Goal: Task Accomplishment & Management: Manage account settings

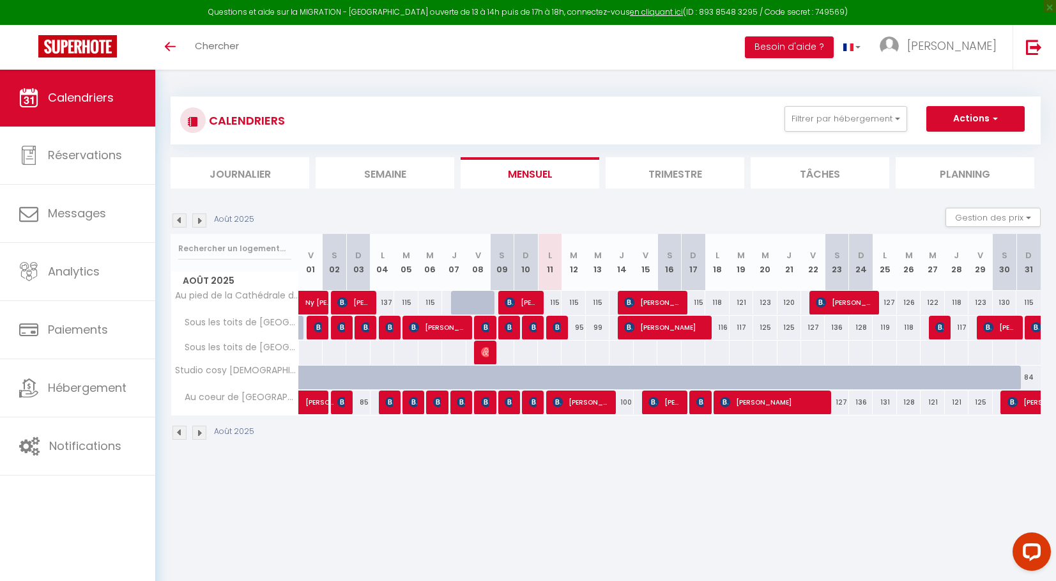
click at [201, 219] on img at bounding box center [199, 220] width 14 height 14
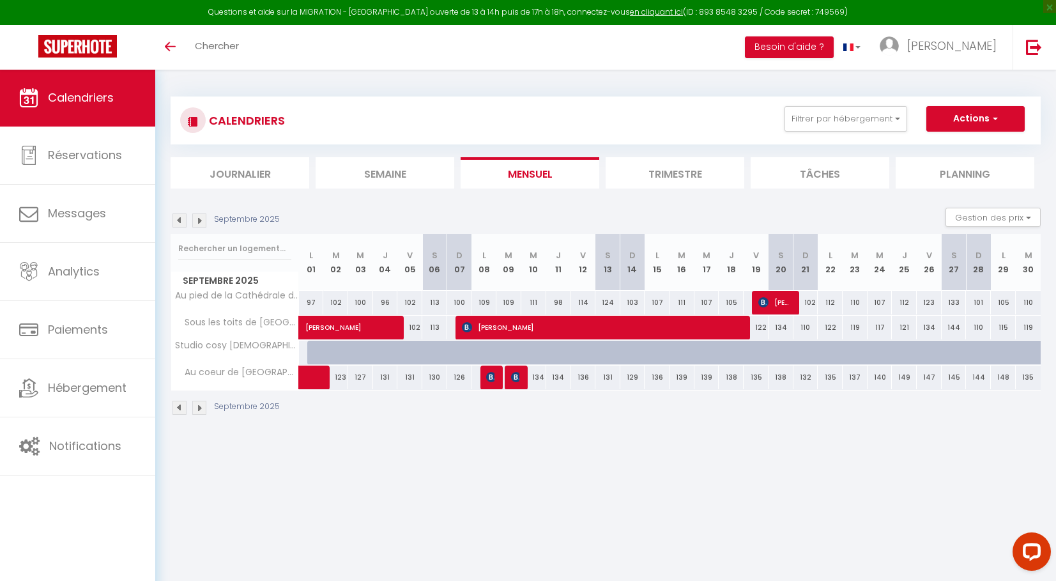
click at [178, 220] on img at bounding box center [180, 220] width 14 height 14
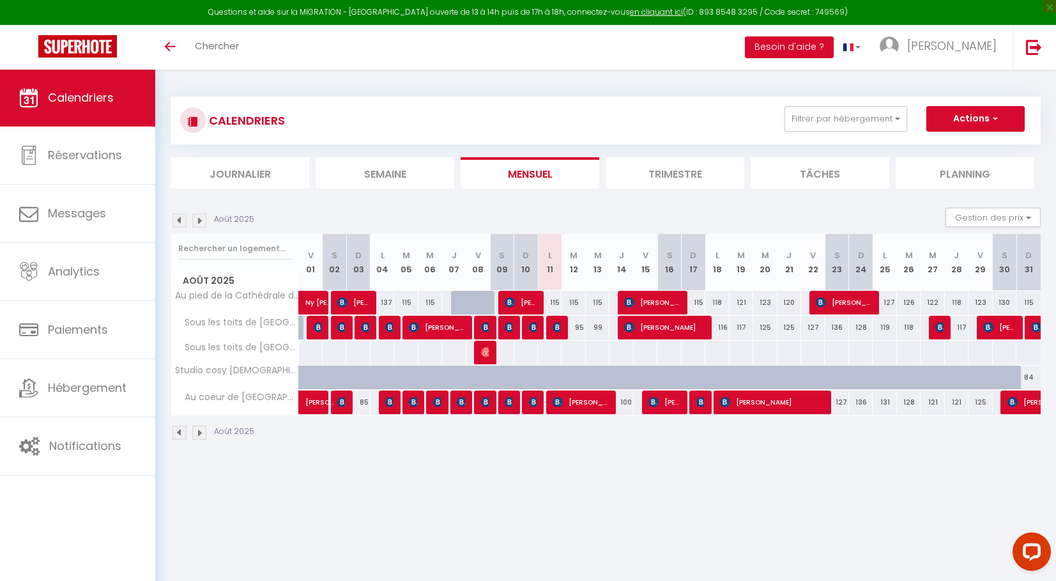
click at [199, 221] on img at bounding box center [199, 220] width 14 height 14
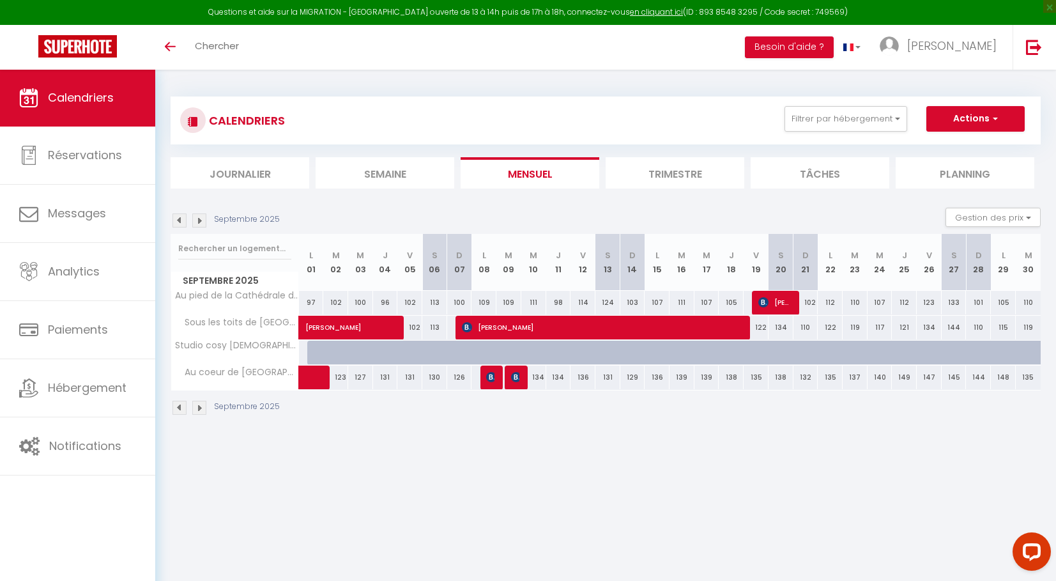
click at [176, 218] on img at bounding box center [180, 220] width 14 height 14
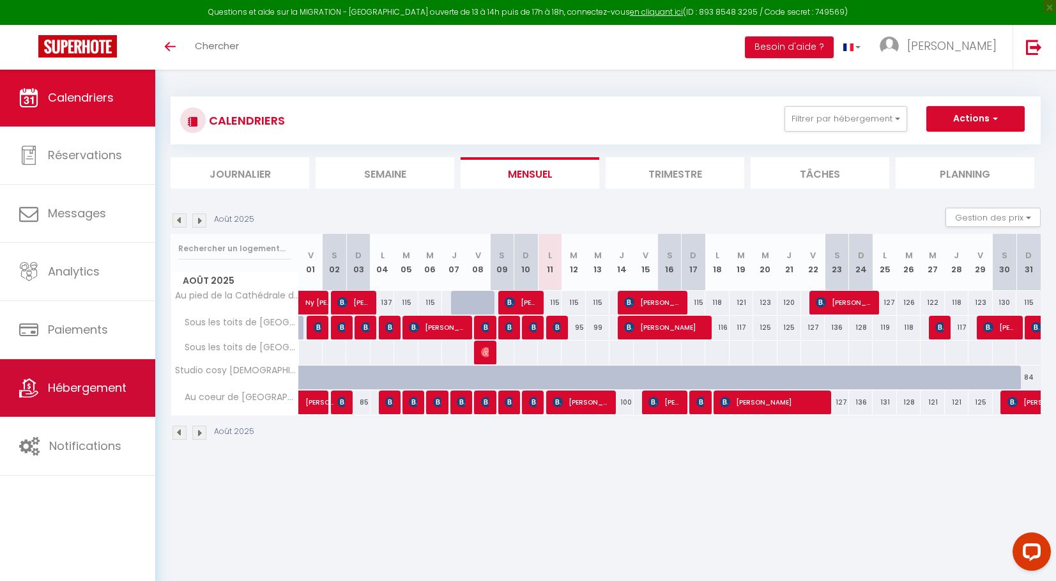
click at [77, 405] on link "Hébergement" at bounding box center [77, 388] width 155 height 58
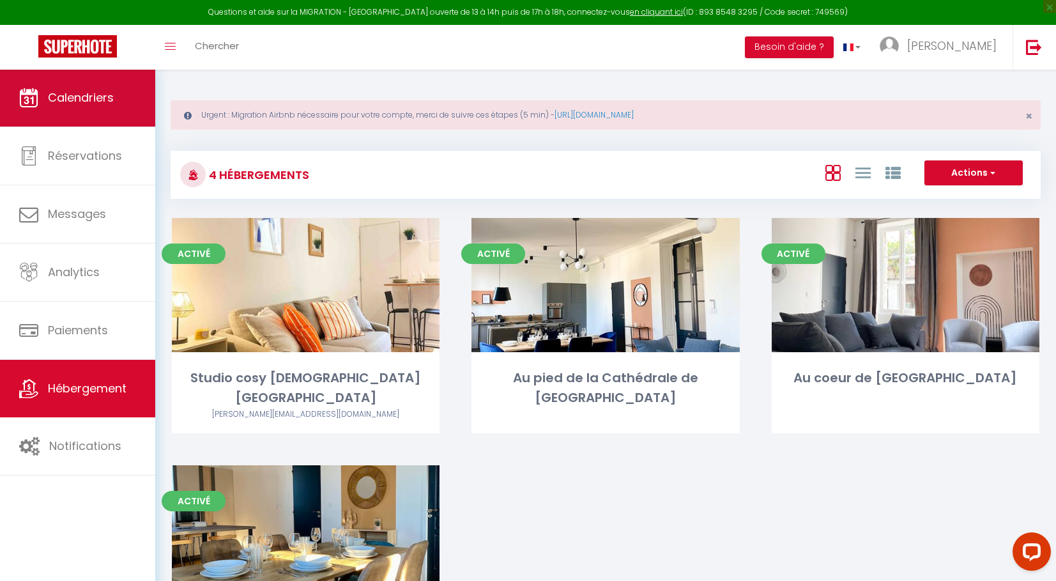
click at [104, 102] on span "Calendriers" at bounding box center [81, 97] width 66 height 16
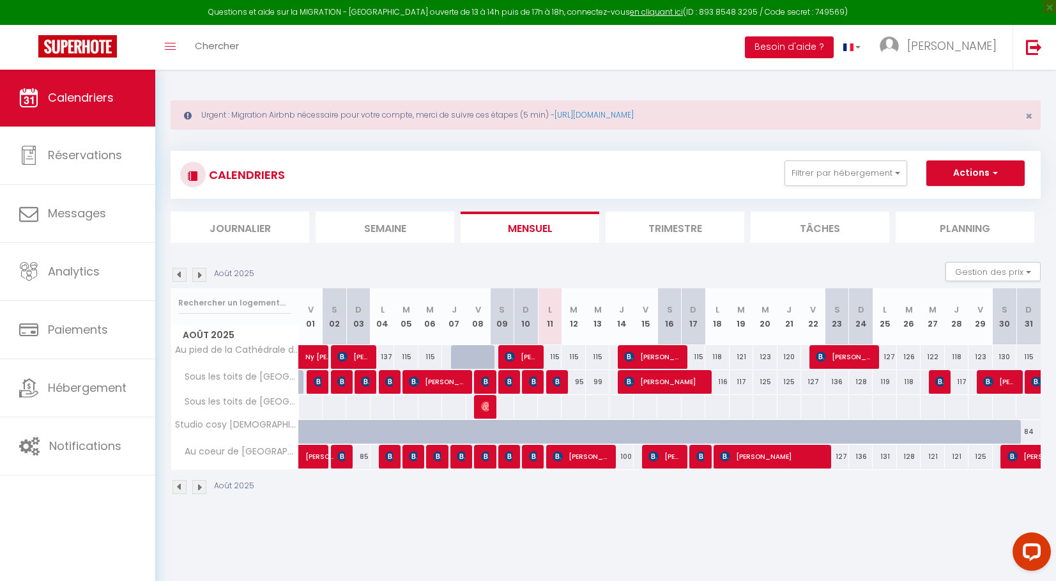
click at [201, 273] on img at bounding box center [199, 275] width 14 height 14
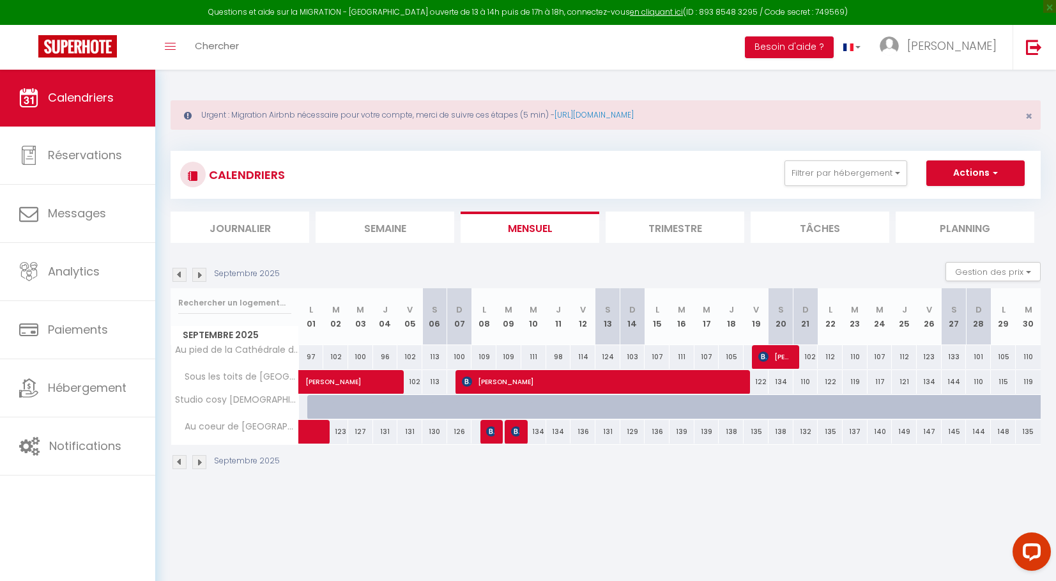
click at [201, 273] on img at bounding box center [199, 275] width 14 height 14
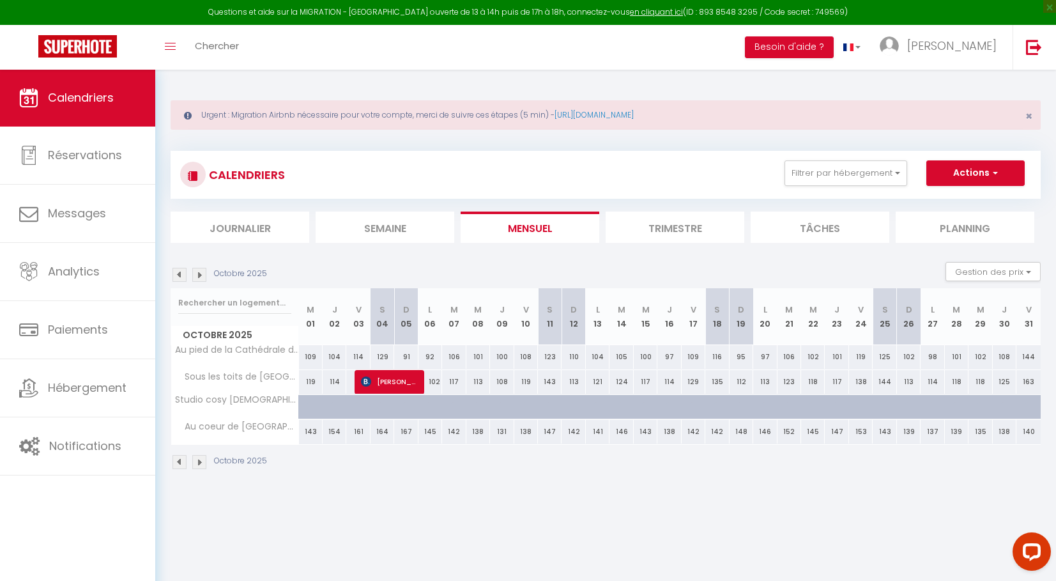
click at [201, 273] on img at bounding box center [199, 275] width 14 height 14
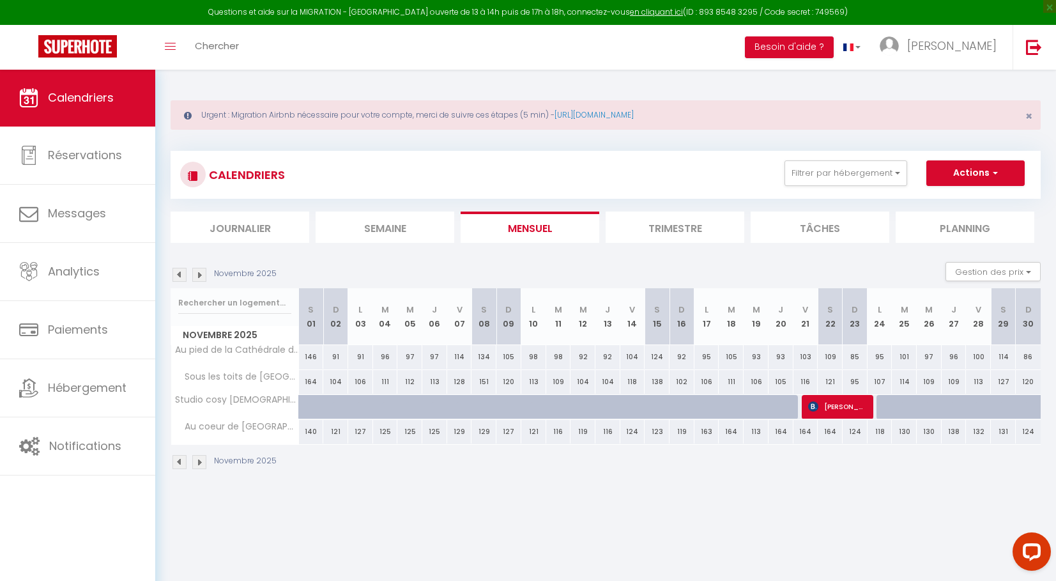
click at [828, 406] on span "[PERSON_NAME]" at bounding box center [837, 406] width 58 height 24
select select "OK"
select select "KO"
select select "0"
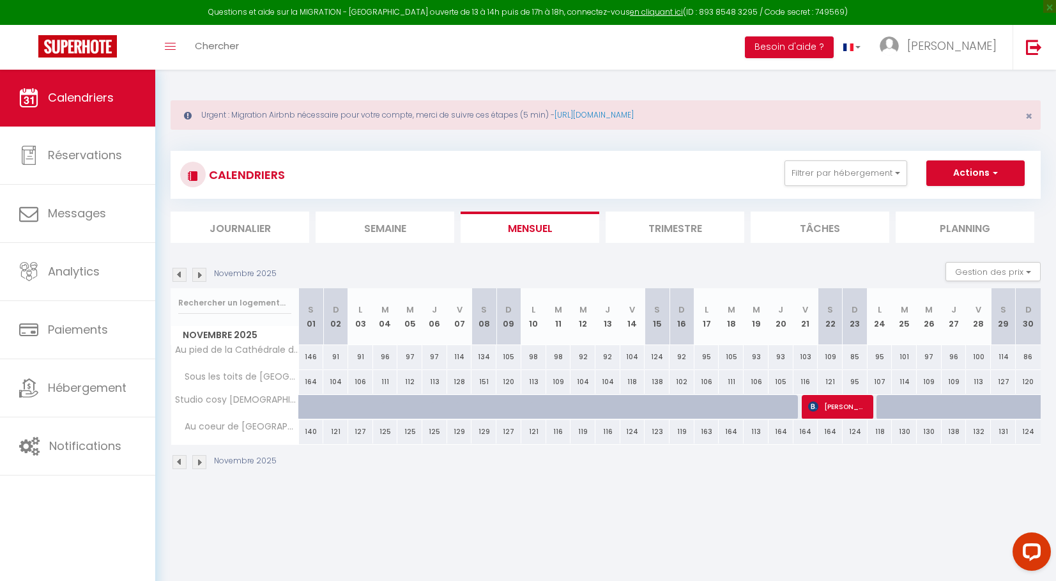
select select "1"
select select
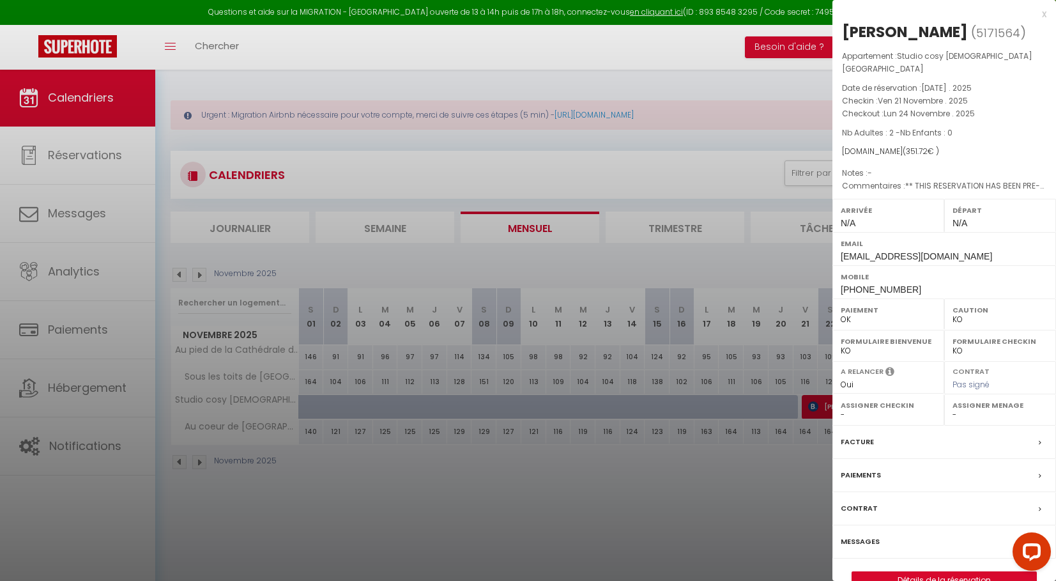
click at [860, 528] on div "Messages" at bounding box center [945, 541] width 224 height 33
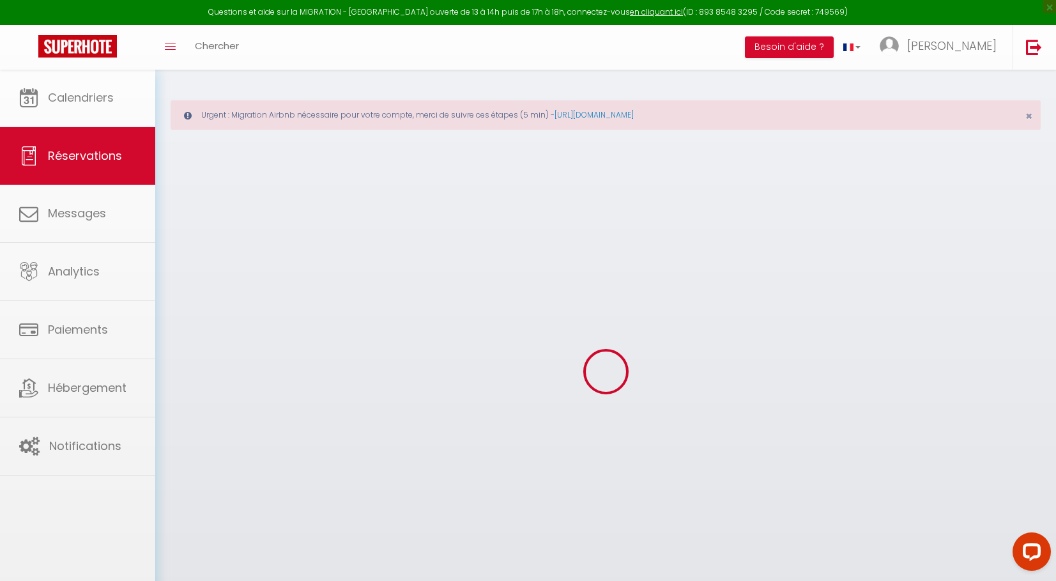
click at [860, 535] on div at bounding box center [528, 290] width 1056 height 581
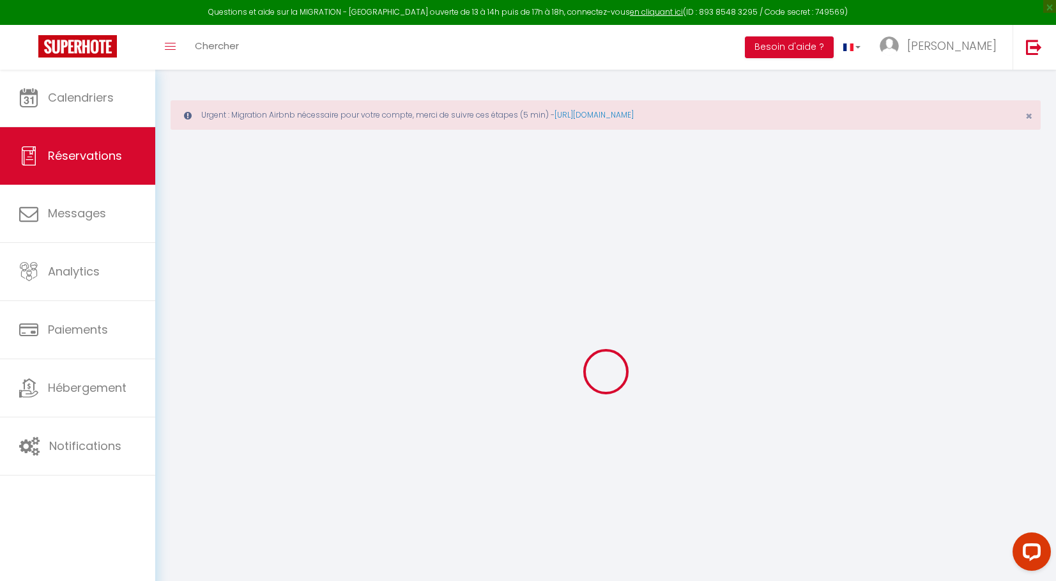
select select
checkbox input "false"
type textarea "** THIS RESERVATION HAS BEEN PRE-PAID ** BOOKING NOTE : Payment charge is EUR 4…"
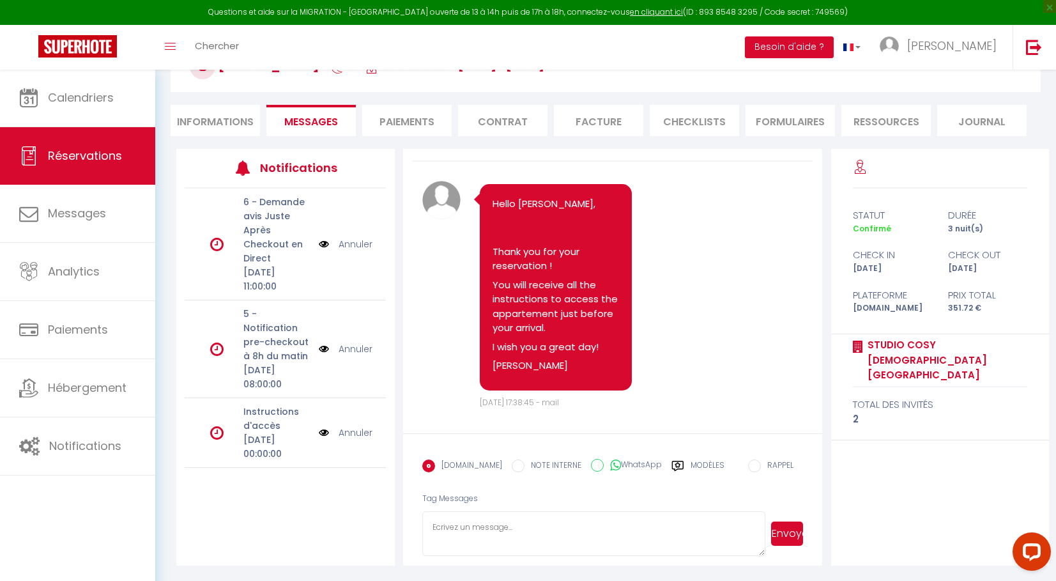
scroll to position [141, 0]
click at [465, 516] on textarea at bounding box center [593, 534] width 343 height 45
type textarea "Bonjour, Je me permets de vous adresser ce message car l'appartement n'est malh…"
click at [783, 539] on button "Envoyer" at bounding box center [787, 534] width 33 height 24
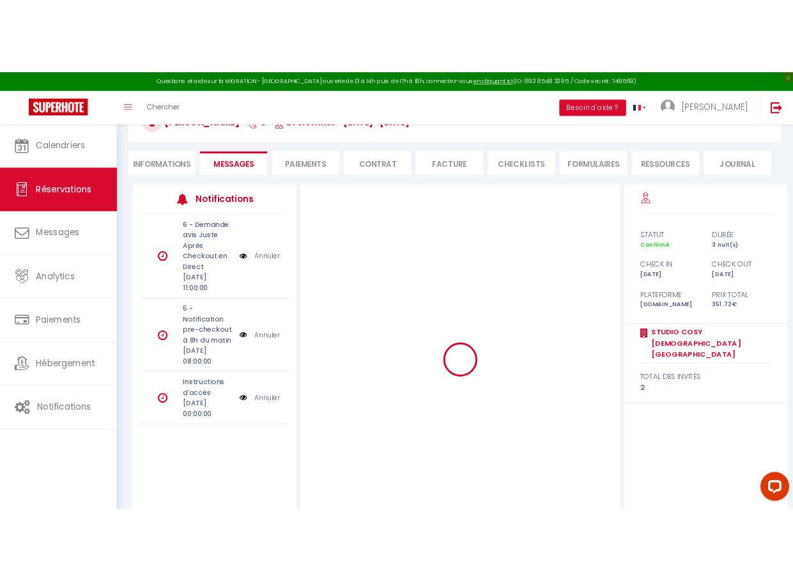
scroll to position [0, 0]
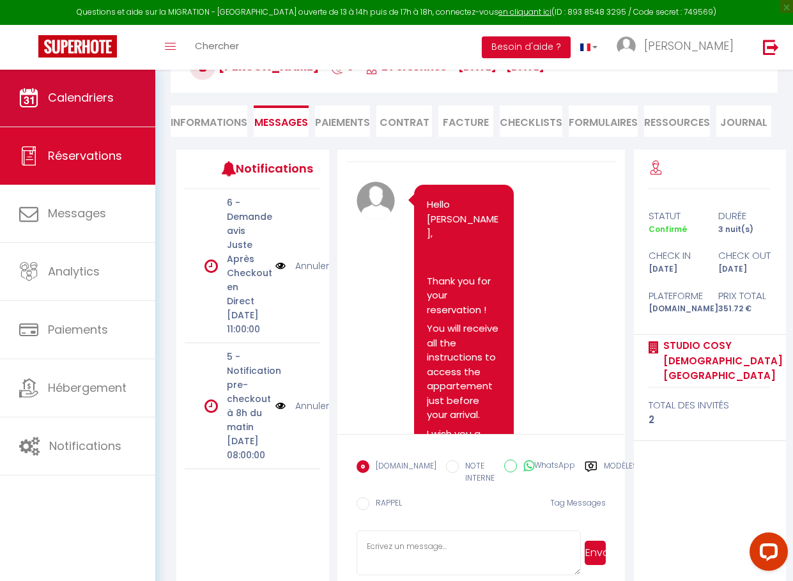
click at [67, 110] on link "Calendriers" at bounding box center [77, 98] width 155 height 58
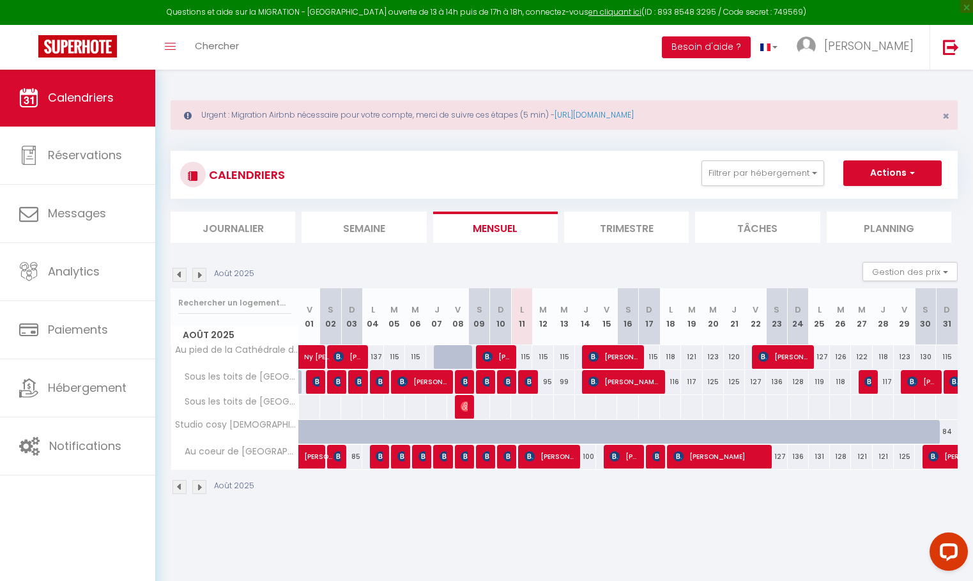
click at [201, 275] on img at bounding box center [199, 275] width 14 height 14
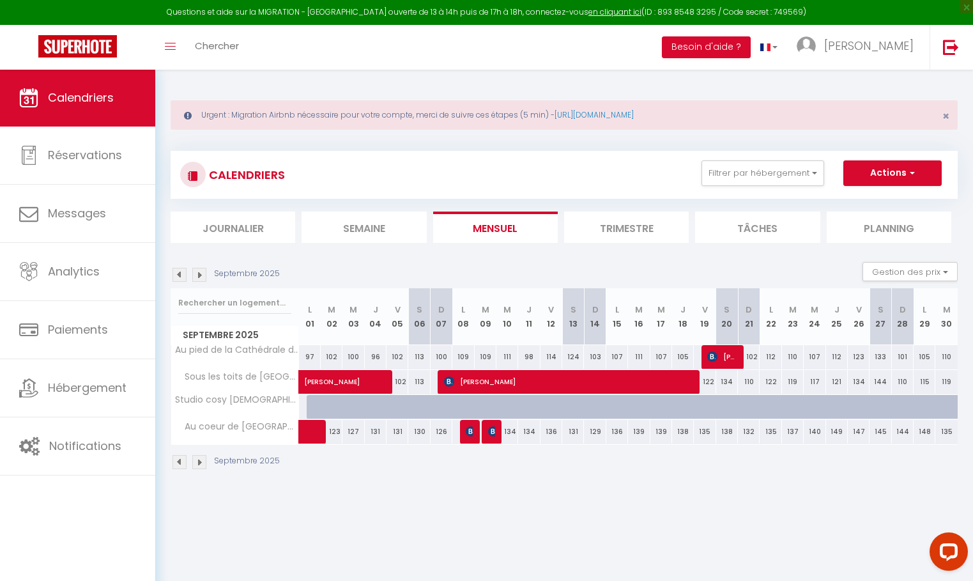
click at [201, 279] on img at bounding box center [199, 275] width 14 height 14
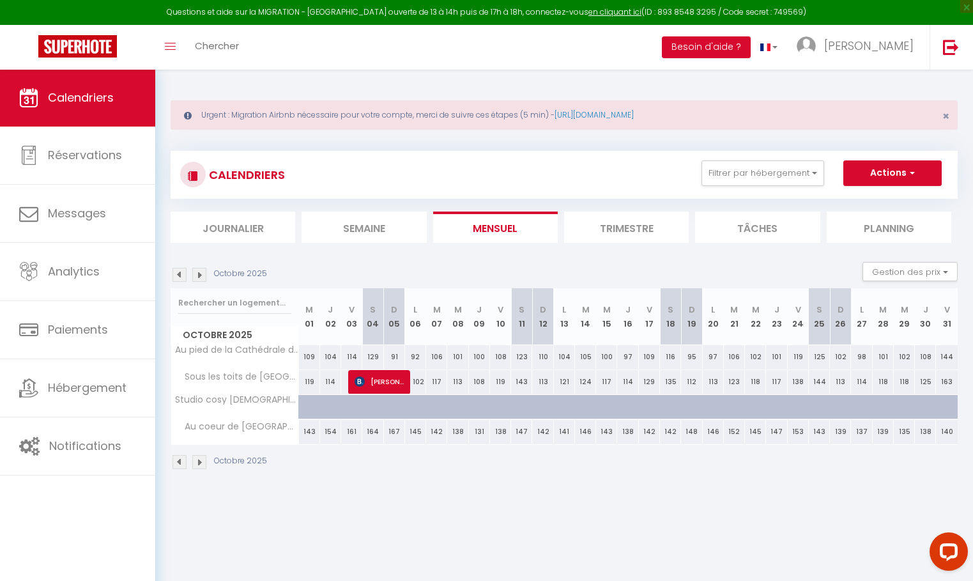
click at [201, 279] on img at bounding box center [199, 275] width 14 height 14
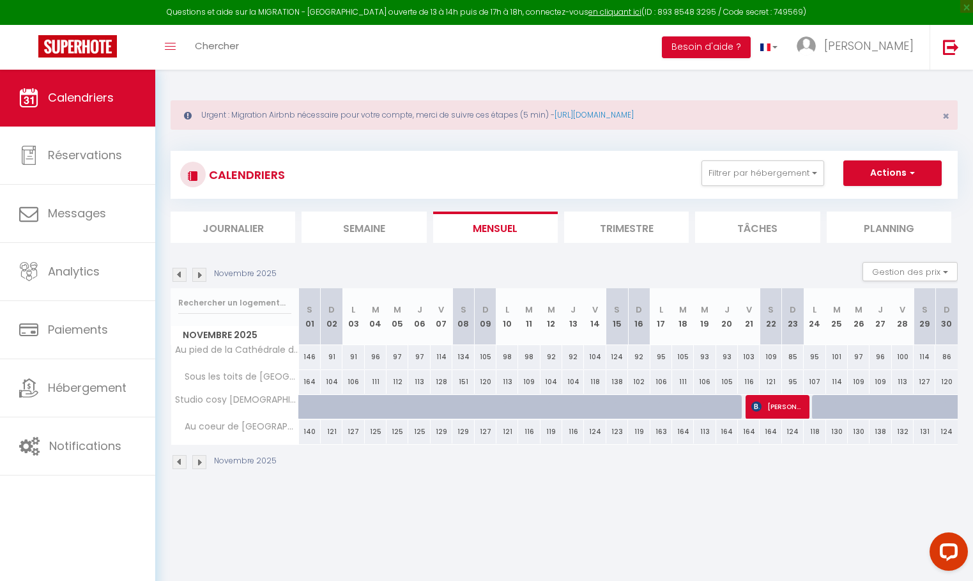
click at [201, 279] on img at bounding box center [199, 275] width 14 height 14
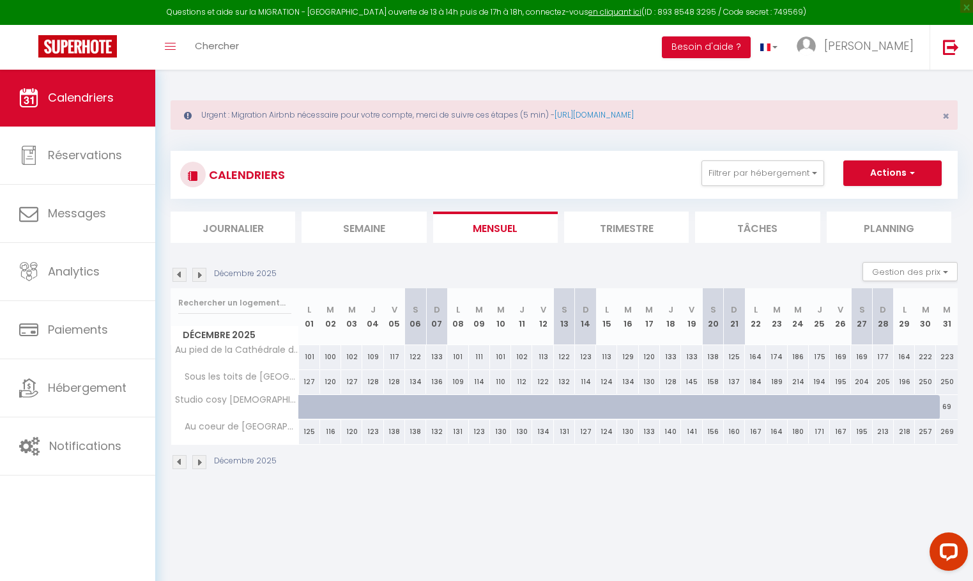
click at [201, 279] on img at bounding box center [199, 275] width 14 height 14
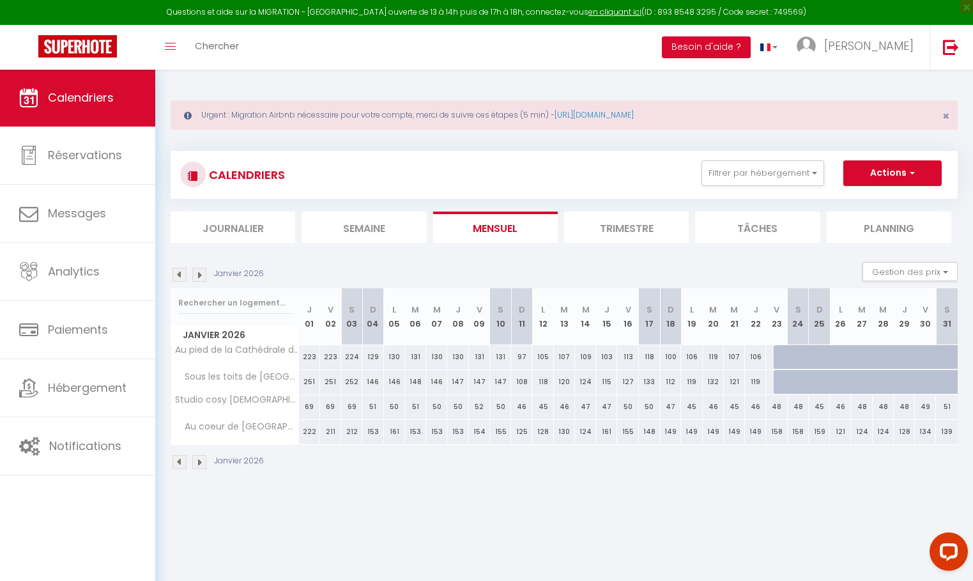
click at [201, 279] on img at bounding box center [199, 275] width 14 height 14
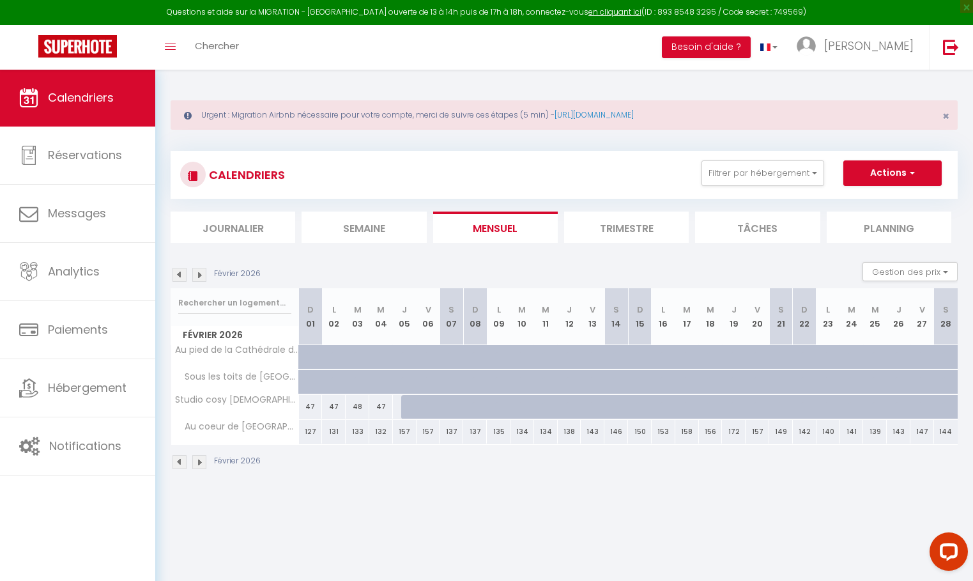
click at [179, 277] on img at bounding box center [180, 275] width 14 height 14
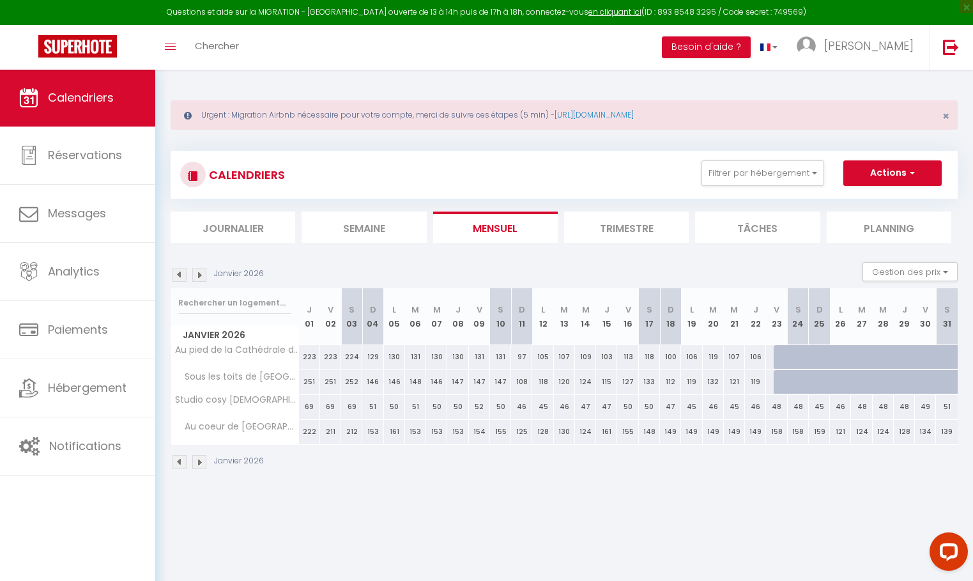
click at [179, 277] on img at bounding box center [180, 275] width 14 height 14
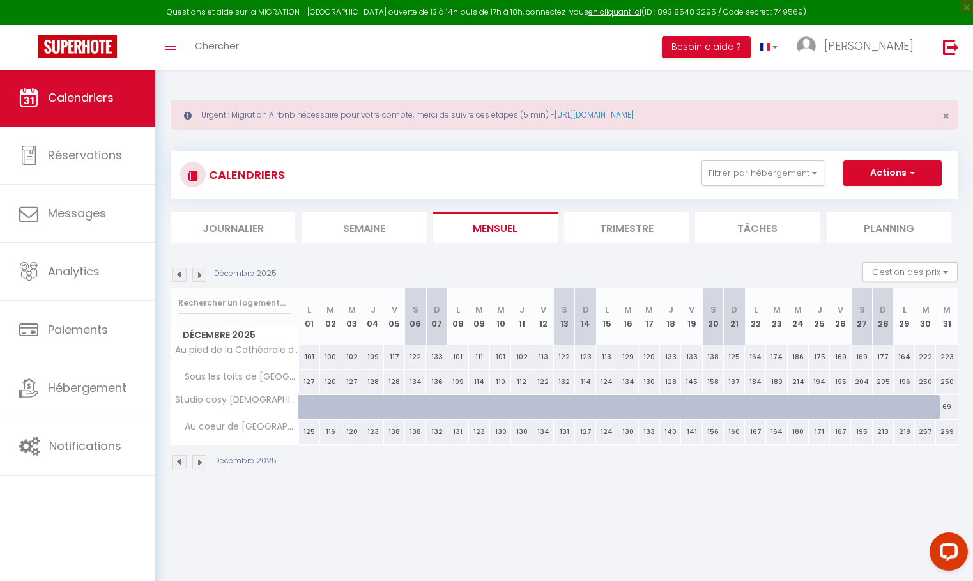
click at [179, 277] on img at bounding box center [180, 275] width 14 height 14
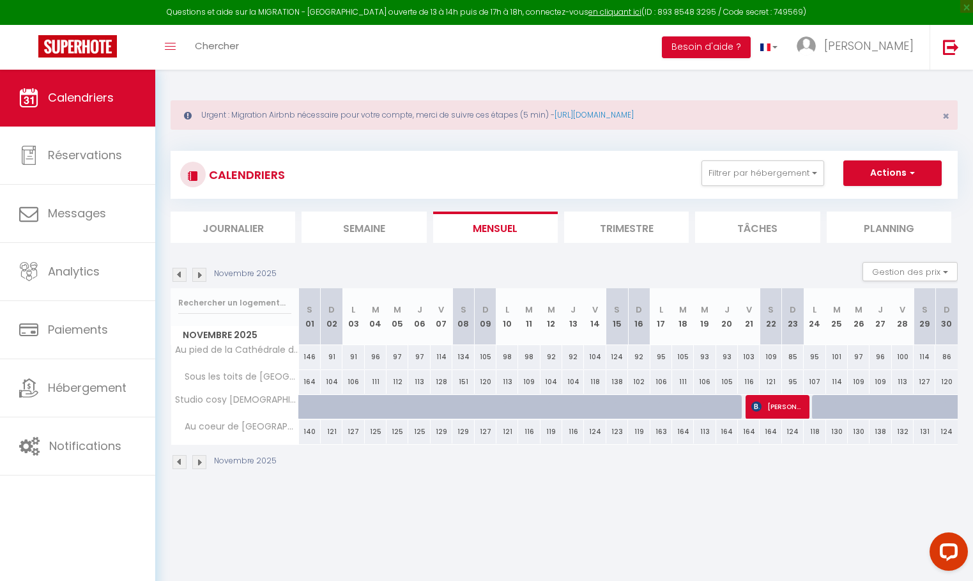
click at [179, 277] on img at bounding box center [180, 275] width 14 height 14
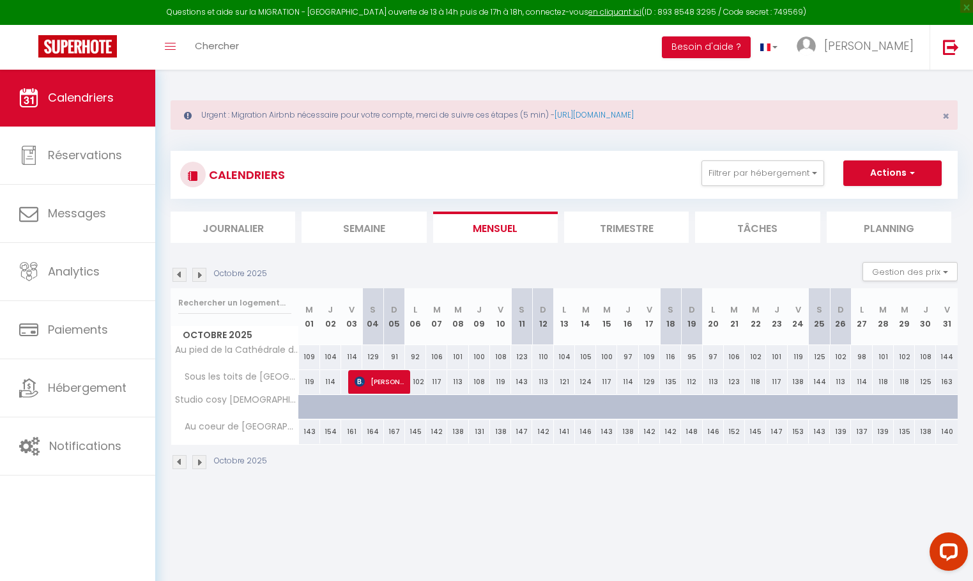
click at [179, 276] on img at bounding box center [180, 275] width 14 height 14
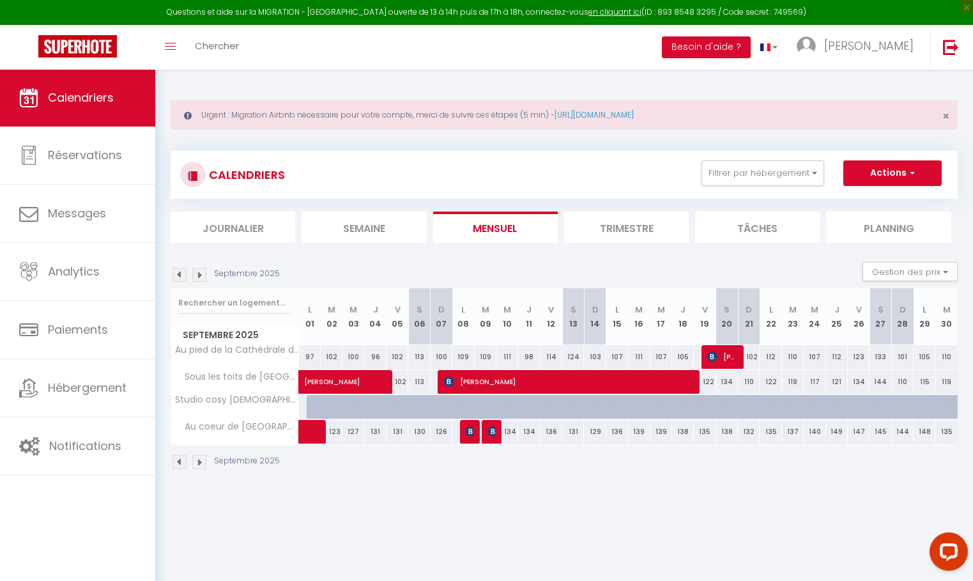
click at [180, 275] on img at bounding box center [180, 275] width 14 height 14
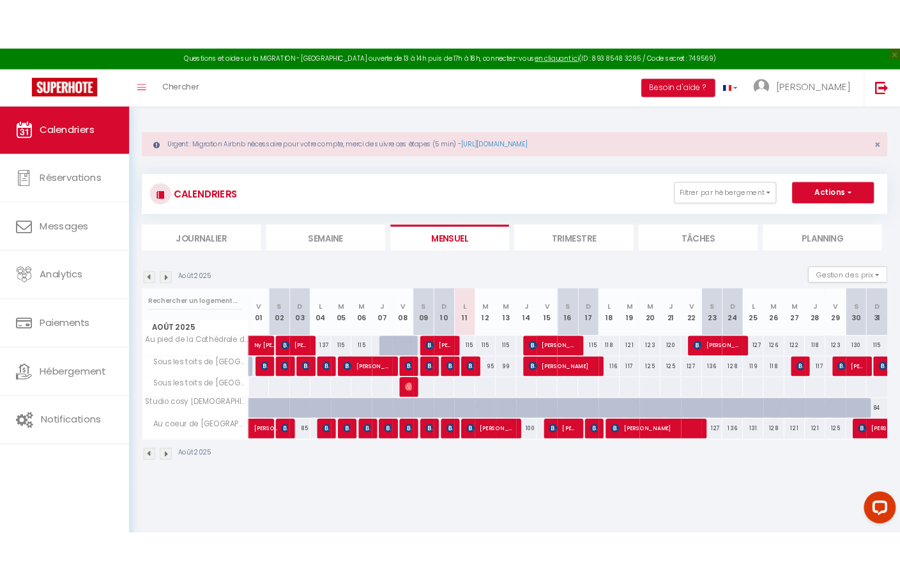
scroll to position [39, 0]
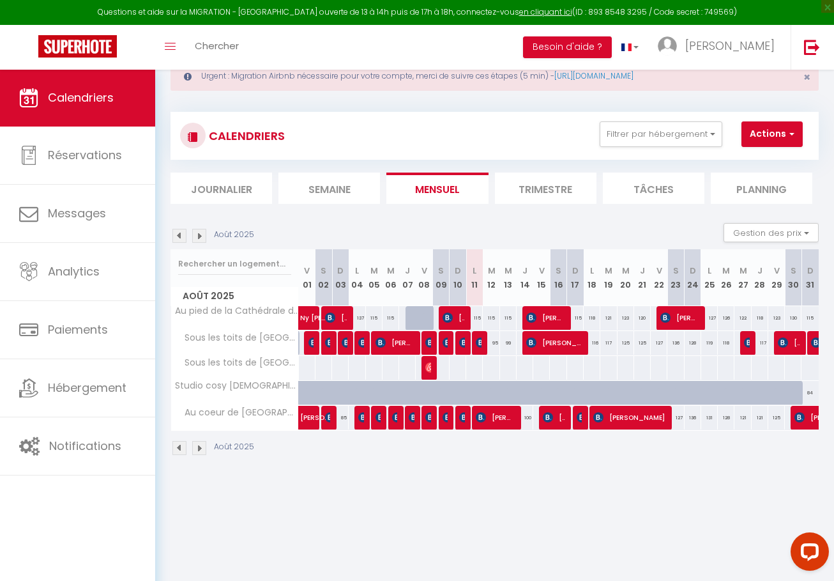
click at [624, 3] on div "Questions et aide sur la MIGRATION - [GEOGRAPHIC_DATA] ouverte de 13 à 14h puis…" at bounding box center [417, 12] width 834 height 25
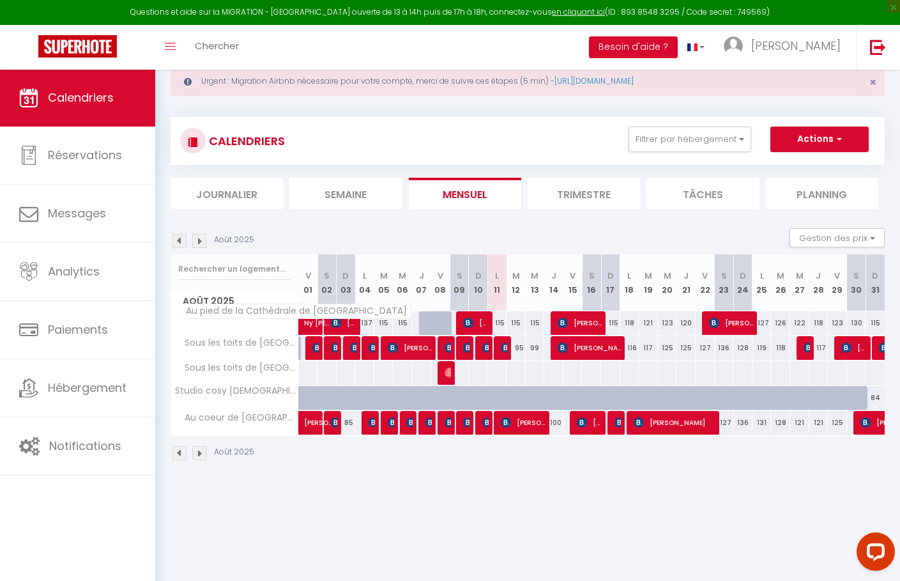
scroll to position [34, 0]
click at [200, 243] on img at bounding box center [199, 241] width 14 height 14
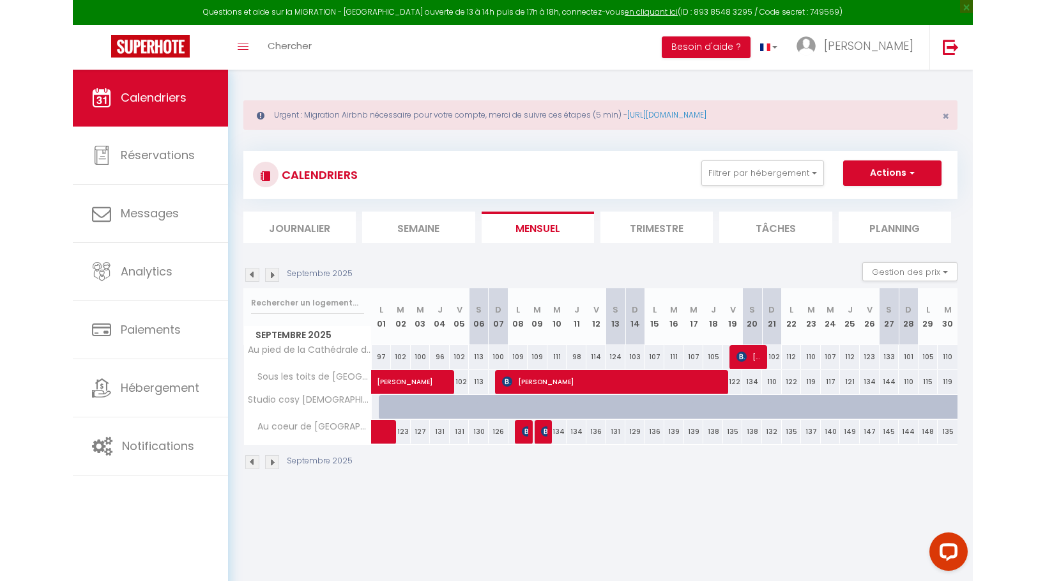
scroll to position [0, 0]
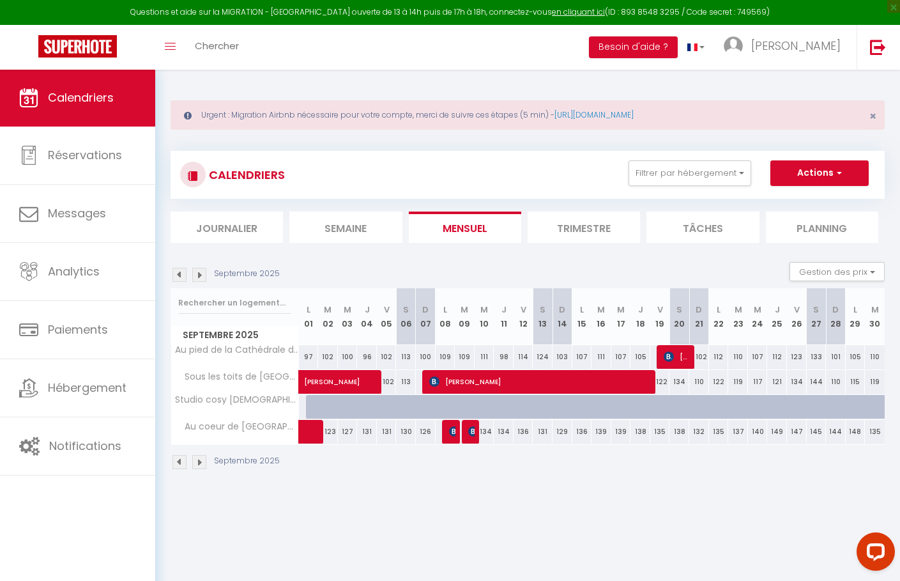
click at [180, 275] on img at bounding box center [180, 275] width 14 height 14
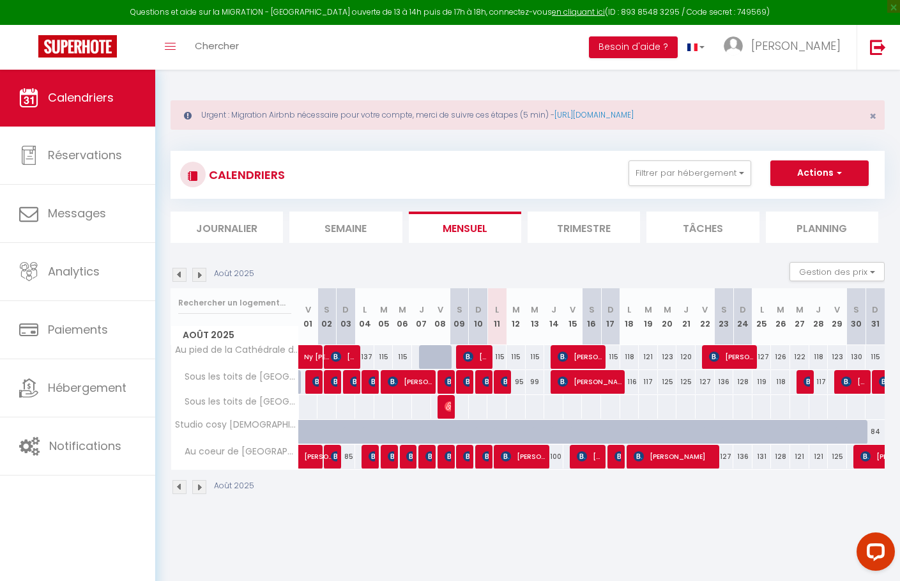
click at [442, 394] on div at bounding box center [447, 382] width 19 height 24
click at [447, 387] on img at bounding box center [450, 381] width 10 height 10
select select "OK"
select select "0"
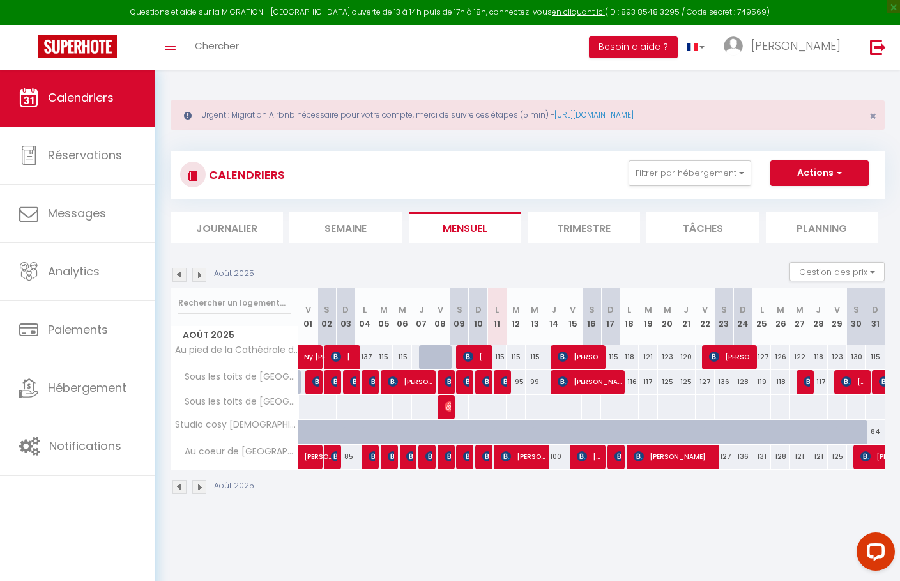
select select "0"
select select "1"
select select
select select "27834"
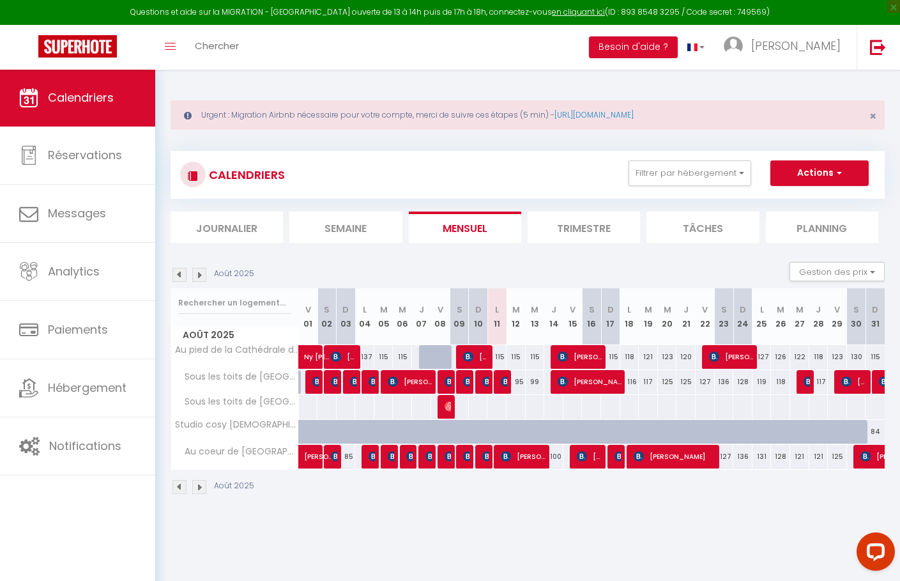
select select "27834"
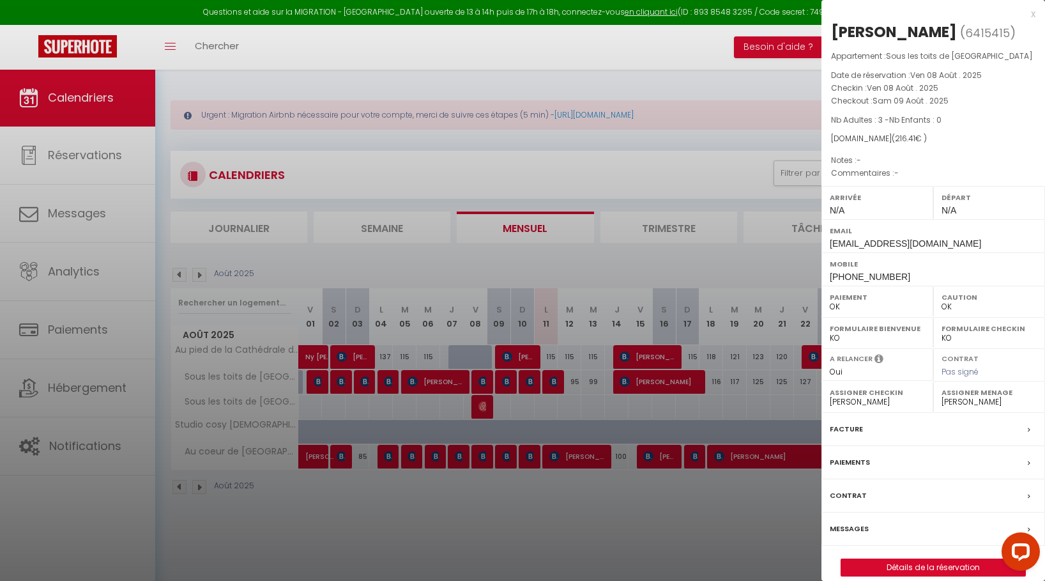
click at [500, 515] on div at bounding box center [522, 290] width 1045 height 581
